Goal: Find specific page/section: Find specific page/section

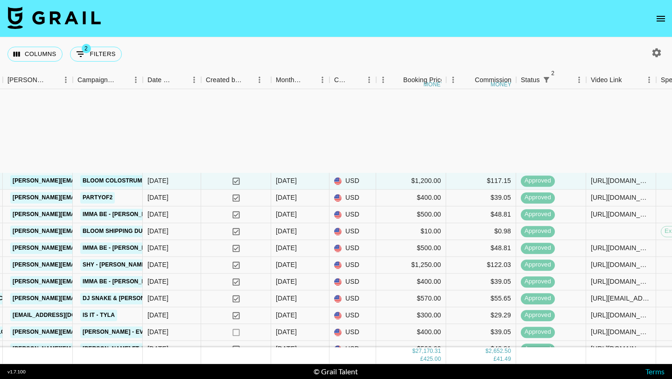
scroll to position [639, 378]
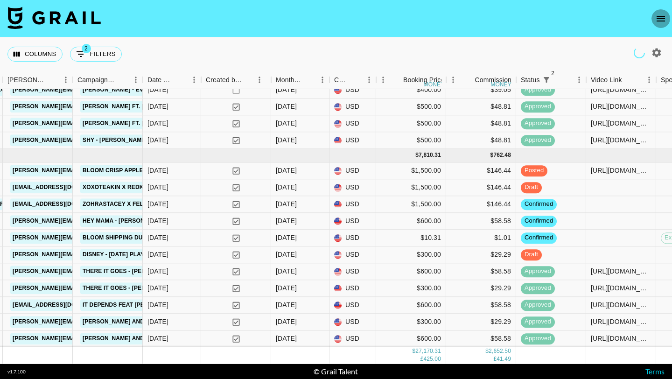
click at [660, 20] on icon "open drawer" at bounding box center [661, 19] width 8 height 6
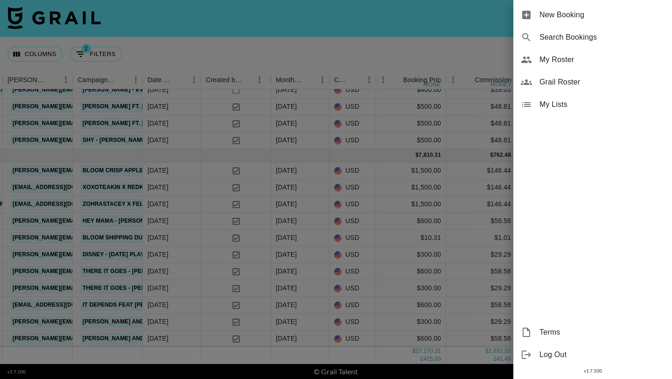
scroll to position [639, 378]
click at [569, 63] on span "My Roster" at bounding box center [602, 59] width 125 height 11
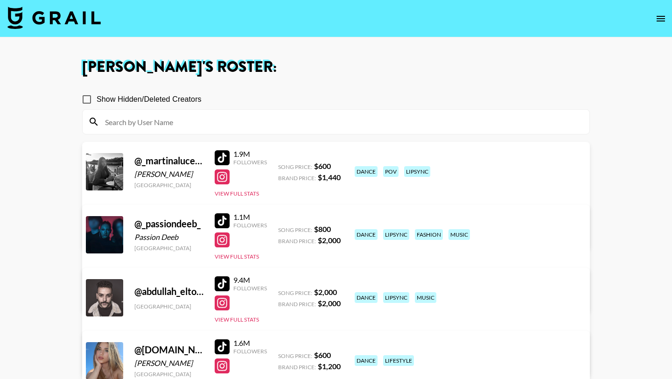
click at [189, 126] on input at bounding box center [341, 121] width 485 height 15
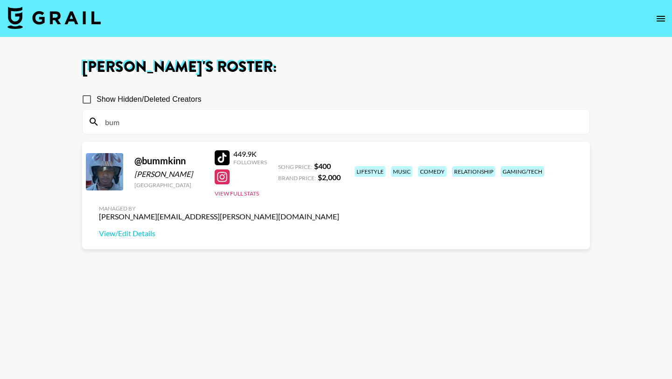
type input "bumm"
click at [192, 119] on input "bumm" at bounding box center [341, 121] width 485 height 15
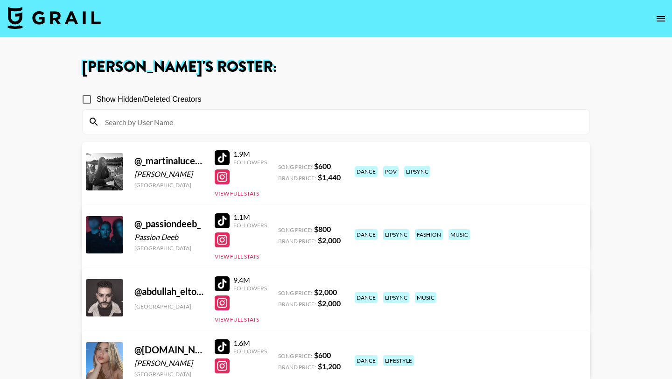
click at [67, 20] on img at bounding box center [53, 18] width 93 height 22
